Goal: Task Accomplishment & Management: Manage account settings

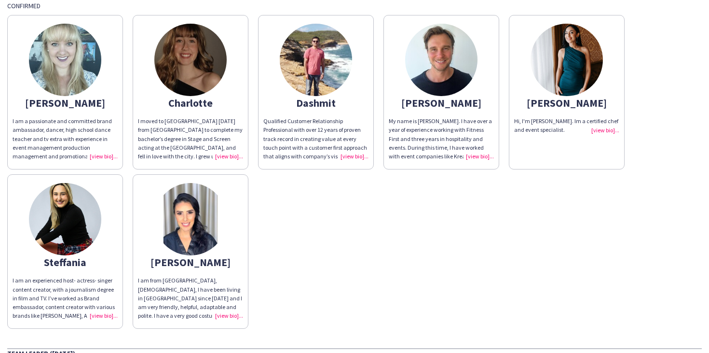
scroll to position [63, 0]
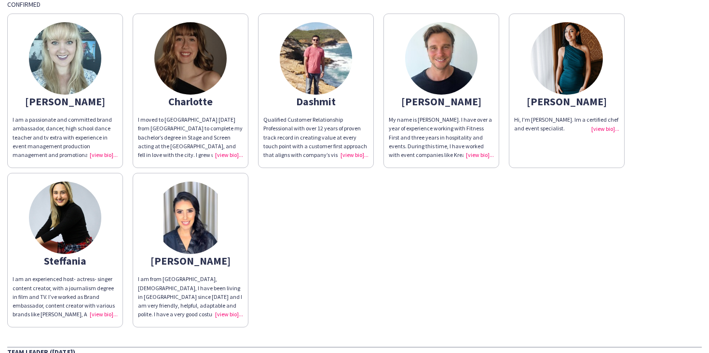
click at [598, 129] on div "Hi, I'm [PERSON_NAME]. Im a certified chef and event specialist." at bounding box center [566, 123] width 105 height 17
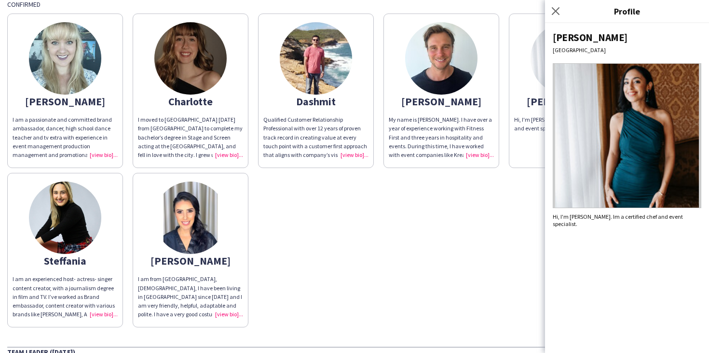
click at [494, 198] on div "[PERSON_NAME] am a passionate and committed brand ambassador, dancer, high scho…" at bounding box center [354, 168] width 695 height 319
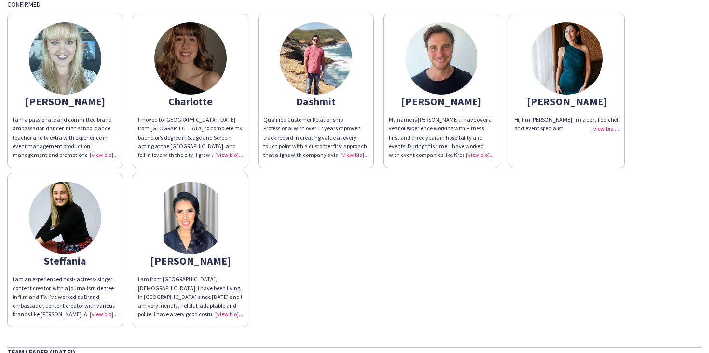
click at [350, 156] on div "Qualified Customer Relationship Professional with over 12 years of proven track…" at bounding box center [315, 137] width 105 height 44
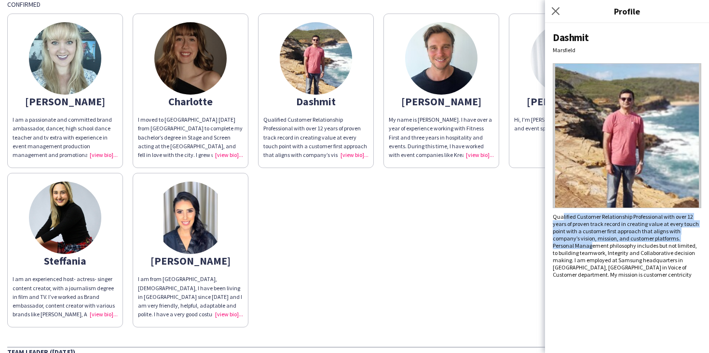
drag, startPoint x: 563, startPoint y: 213, endPoint x: 570, endPoint y: 244, distance: 31.4
click at [570, 244] on div "Qualified Customer Relationship Professional with over 12 years of proven track…" at bounding box center [627, 245] width 149 height 65
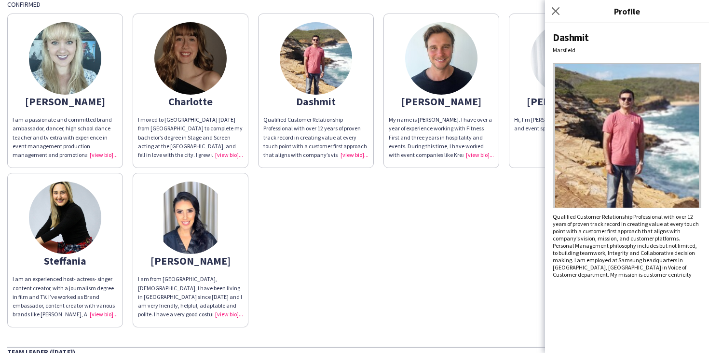
click at [432, 241] on div "[PERSON_NAME] am a passionate and committed brand ambassador, dancer, high scho…" at bounding box center [354, 168] width 695 height 319
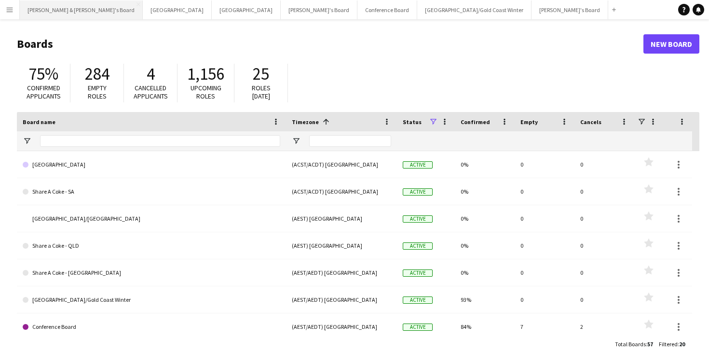
click at [53, 7] on button "Neil & Jenny's Board Close" at bounding box center [81, 9] width 123 height 19
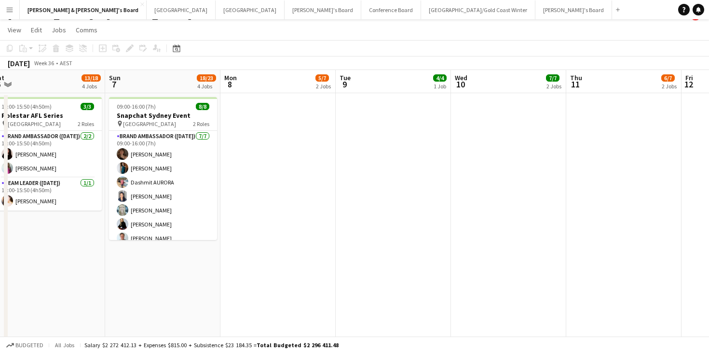
scroll to position [0, 240]
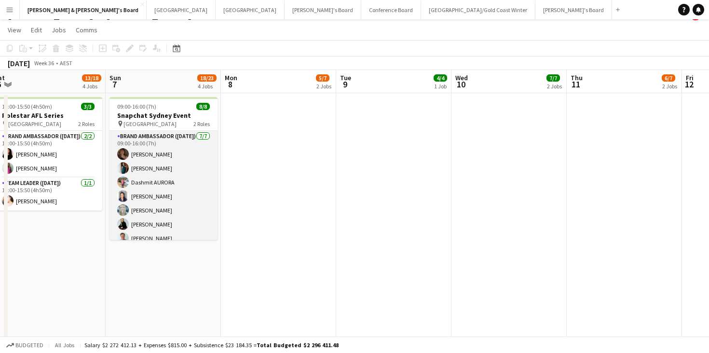
click at [145, 179] on app-card-role "Brand Ambassador (Sunday) 7/7 09:00-16:00 (7h) Charlotte Edwards Payal Gidwani …" at bounding box center [164, 189] width 108 height 117
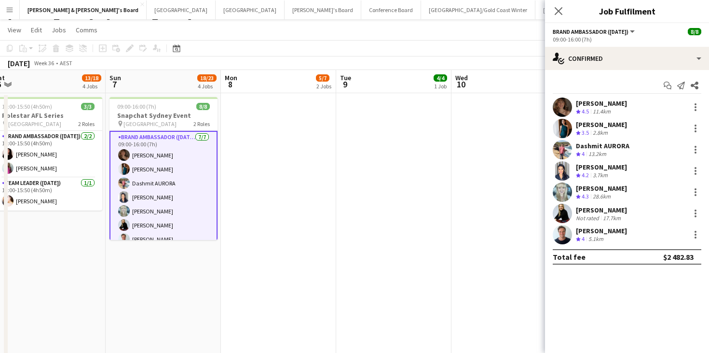
click at [10, 11] on app-icon "Menu" at bounding box center [10, 10] width 8 height 8
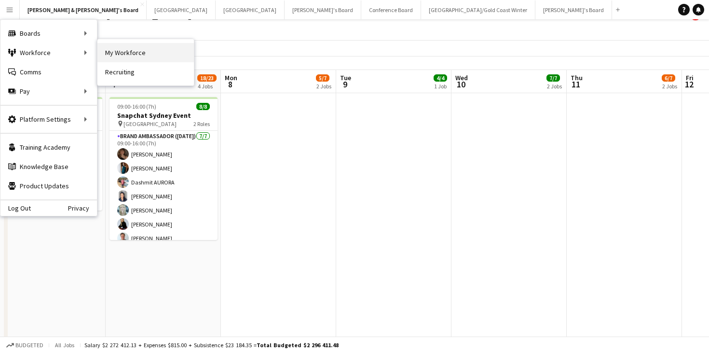
click at [116, 50] on link "My Workforce" at bounding box center [145, 52] width 97 height 19
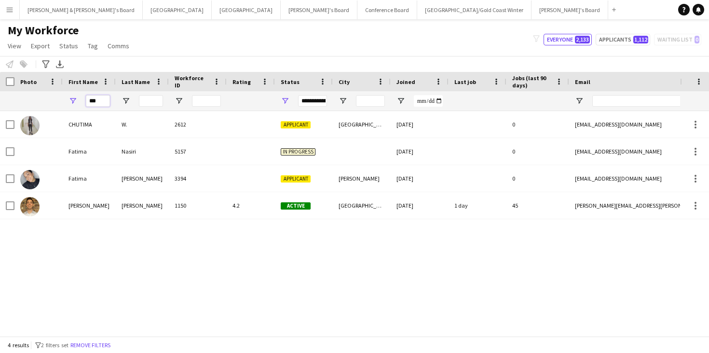
click at [102, 98] on input "***" at bounding box center [98, 101] width 24 height 12
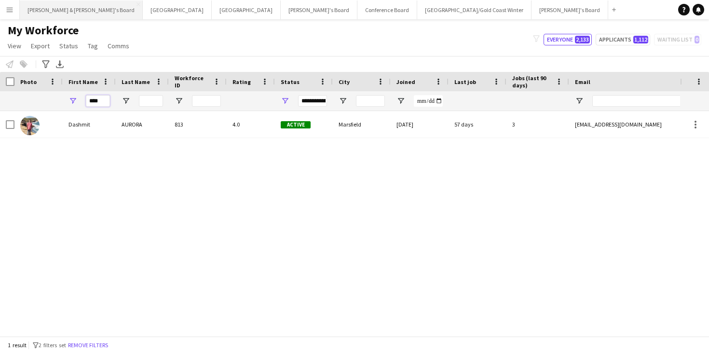
type input "****"
click at [55, 16] on button "Neil & Jenny's Board Close" at bounding box center [81, 9] width 123 height 19
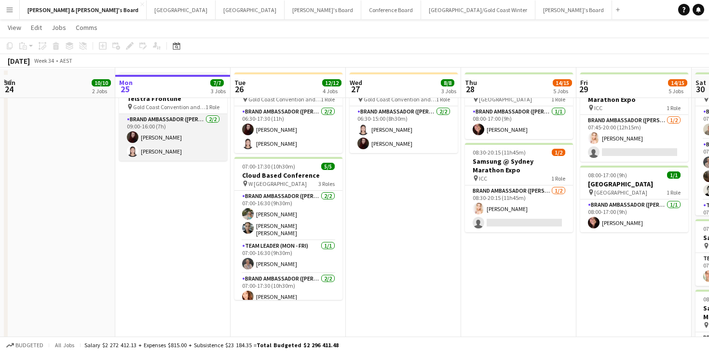
scroll to position [48, 0]
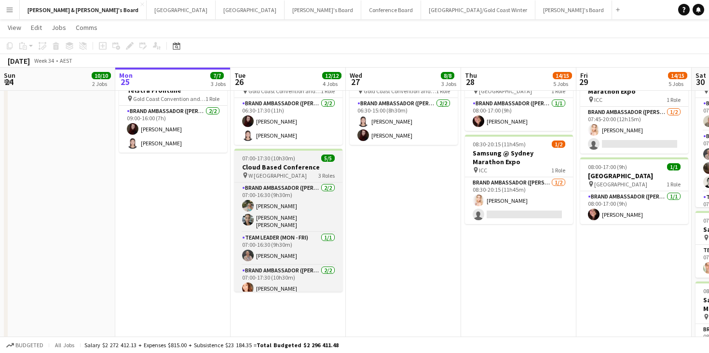
click at [292, 165] on h3 "Cloud Based Conference" at bounding box center [289, 167] width 108 height 9
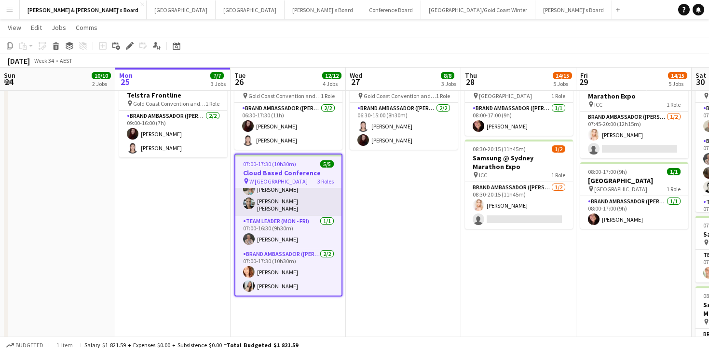
scroll to position [22, 0]
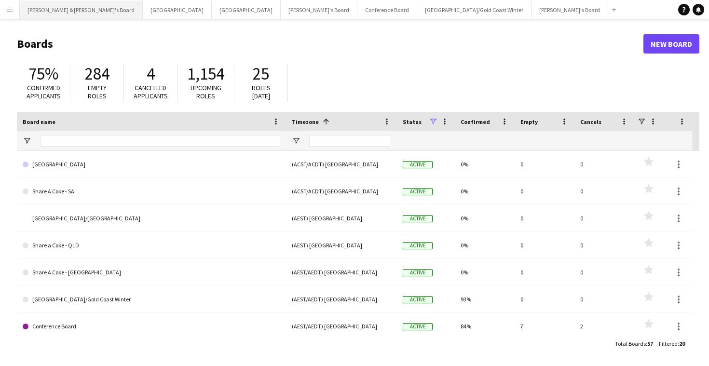
click at [42, 6] on button "Neil & Jenny's Board Close" at bounding box center [81, 9] width 123 height 19
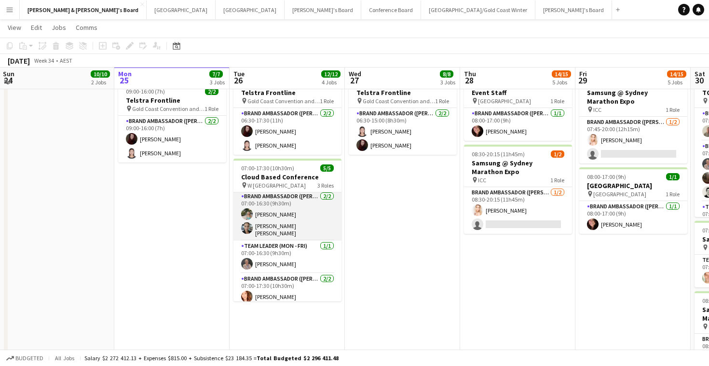
scroll to position [22, 0]
